Goal: Find specific page/section: Find specific page/section

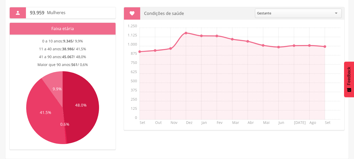
scroll to position [21, 0]
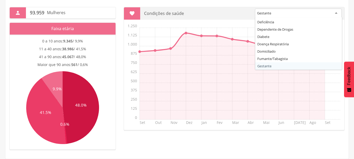
click at [323, 9] on div "Gestante" at bounding box center [298, 13] width 87 height 9
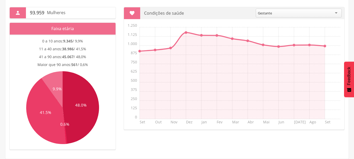
click at [124, 69] on section "Set Out Nov Dez Jan Fev Mar Abr Mai Jun [DATE] Ago Set 0 125 250 375 500 625 75…" at bounding box center [234, 76] width 220 height 106
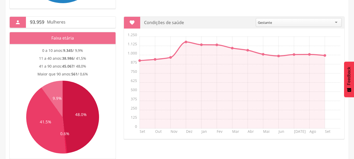
scroll to position [214, 0]
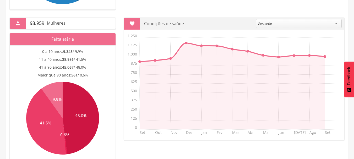
click at [321, 25] on div "Gestante" at bounding box center [299, 23] width 86 height 9
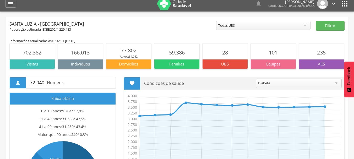
scroll to position [0, 0]
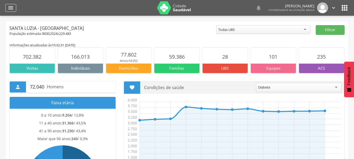
click at [6, 7] on div "" at bounding box center [10, 8] width 11 height 8
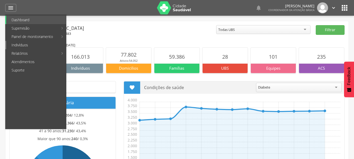
click at [23, 44] on link "Indivíduos" at bounding box center [36, 45] width 60 height 8
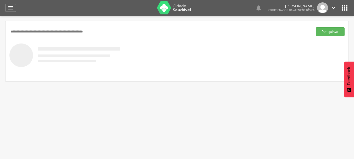
paste input "**********"
type input "**********"
click at [316, 27] on button "Pesquisar" at bounding box center [330, 31] width 29 height 9
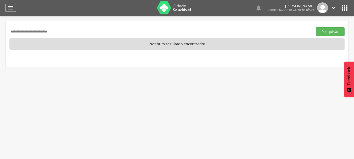
click at [9, 7] on icon "" at bounding box center [11, 8] width 6 height 6
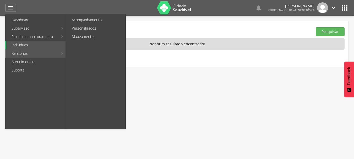
click at [17, 53] on link "Relatórios" at bounding box center [32, 53] width 52 height 8
click at [19, 56] on link "Relatórios" at bounding box center [32, 53] width 52 height 8
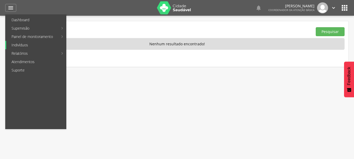
click at [32, 44] on link "Indivíduos" at bounding box center [36, 45] width 60 height 8
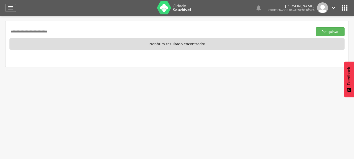
click at [61, 32] on input "**********" at bounding box center [159, 31] width 301 height 9
drag, startPoint x: 61, startPoint y: 32, endPoint x: 0, endPoint y: 41, distance: 61.4
click at [0, 41] on div " Supervisão  Distritos  Ubs Coordenador: - [GEOGRAPHIC_DATA] / [GEOGRAPHIC_D…" at bounding box center [177, 95] width 354 height 159
click at [11, 7] on icon "" at bounding box center [11, 8] width 6 height 6
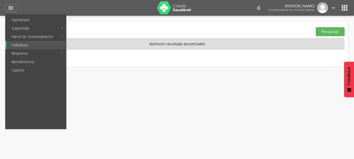
click at [334, 6] on icon "" at bounding box center [333, 8] width 6 height 6
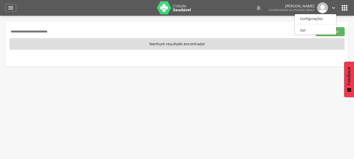
click at [344, 6] on icon "" at bounding box center [344, 8] width 8 height 8
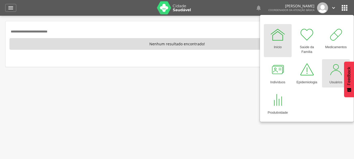
click at [328, 68] on div at bounding box center [336, 70] width 16 height 16
